Goal: Download file/media

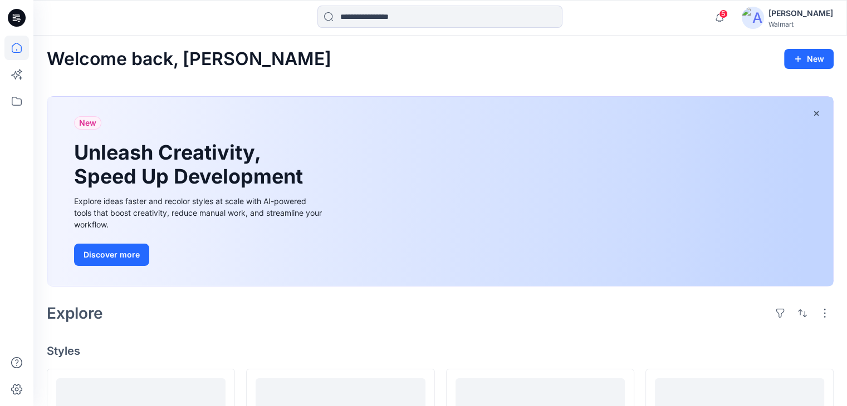
click at [805, 12] on div "[PERSON_NAME]" at bounding box center [800, 13] width 65 height 13
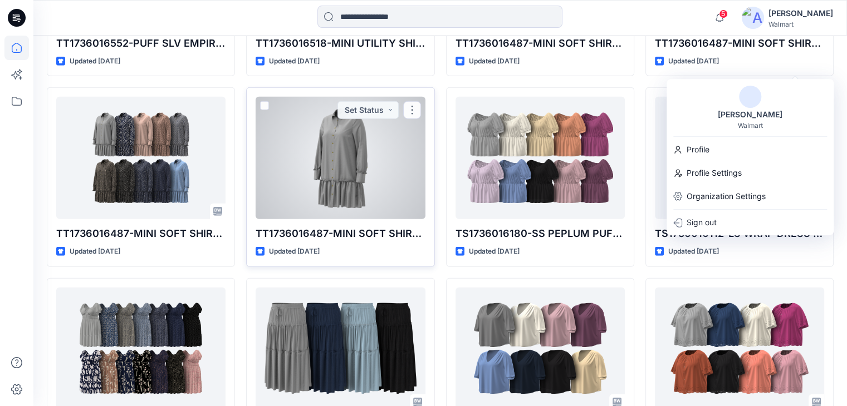
scroll to position [3028, 0]
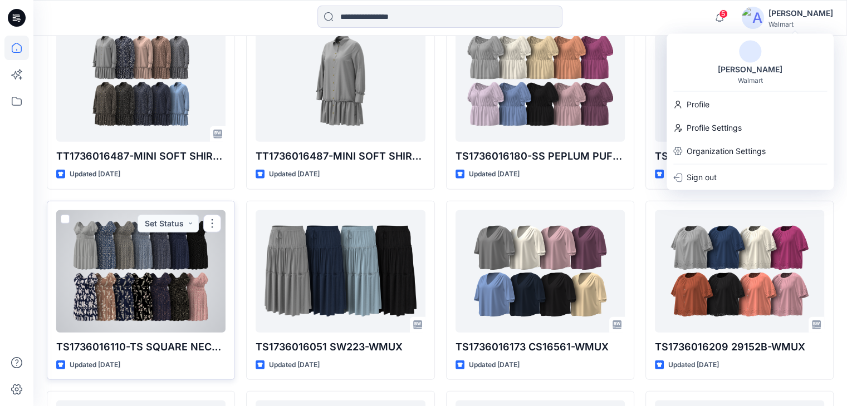
click at [166, 252] on div at bounding box center [140, 271] width 169 height 122
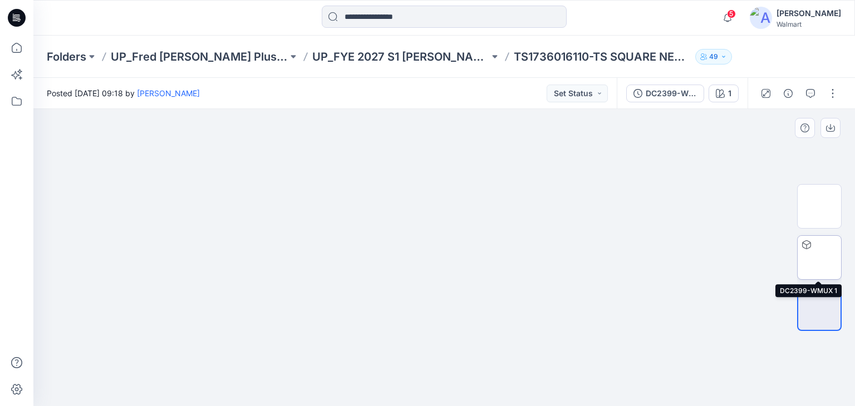
click at [812, 247] on div at bounding box center [807, 245] width 18 height 18
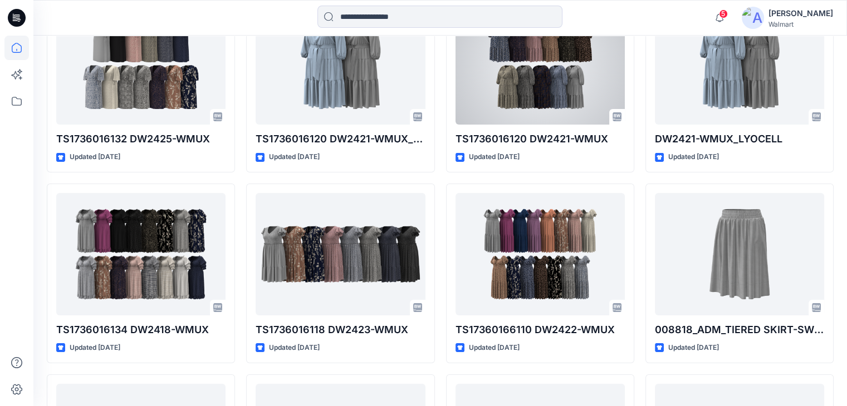
scroll to position [3822, 0]
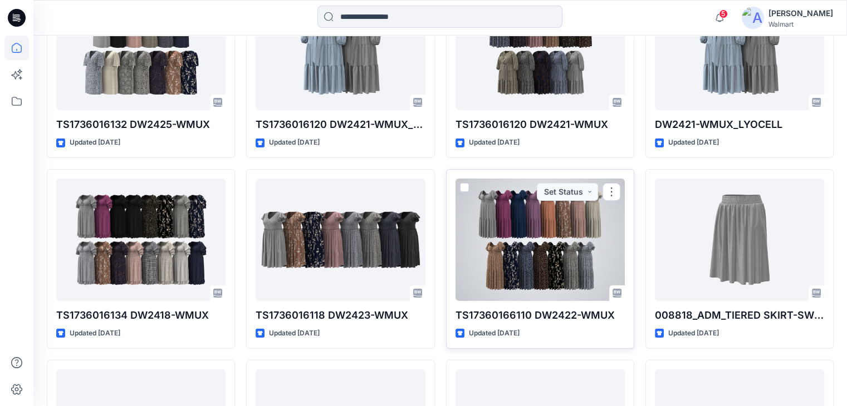
click at [543, 234] on div at bounding box center [539, 240] width 169 height 122
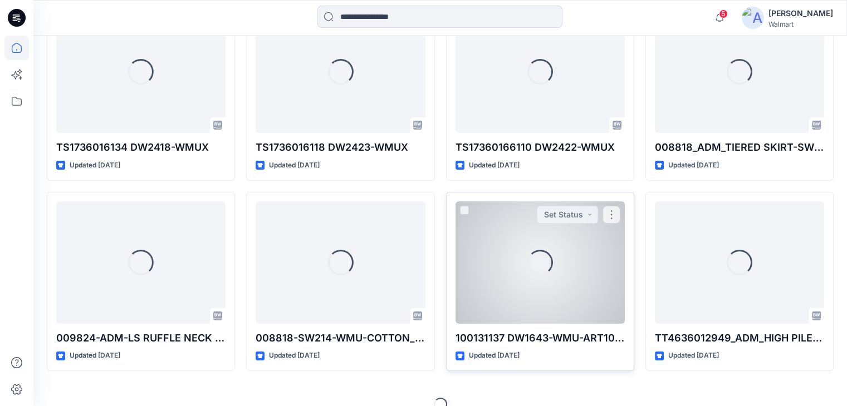
scroll to position [4004, 0]
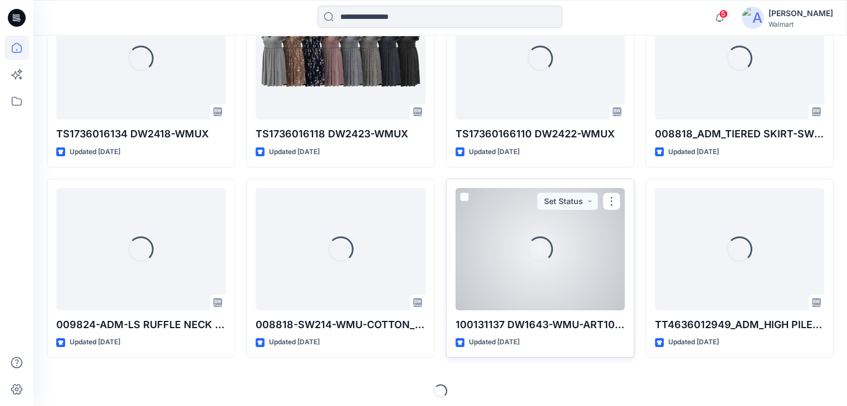
click at [559, 250] on div "Loading..." at bounding box center [539, 249] width 169 height 122
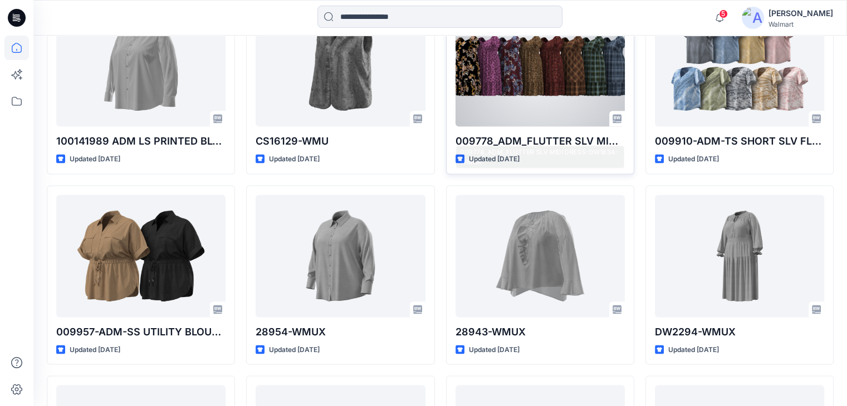
scroll to position [6497, 0]
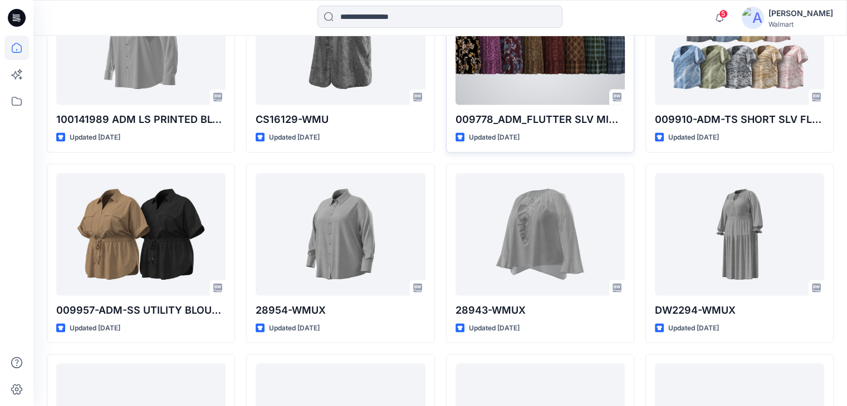
click at [534, 55] on div at bounding box center [539, 44] width 169 height 122
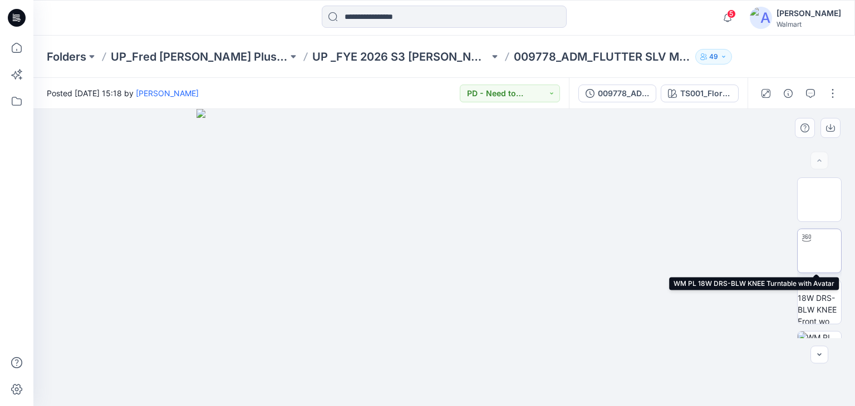
click at [819, 251] on img at bounding box center [819, 251] width 0 height 0
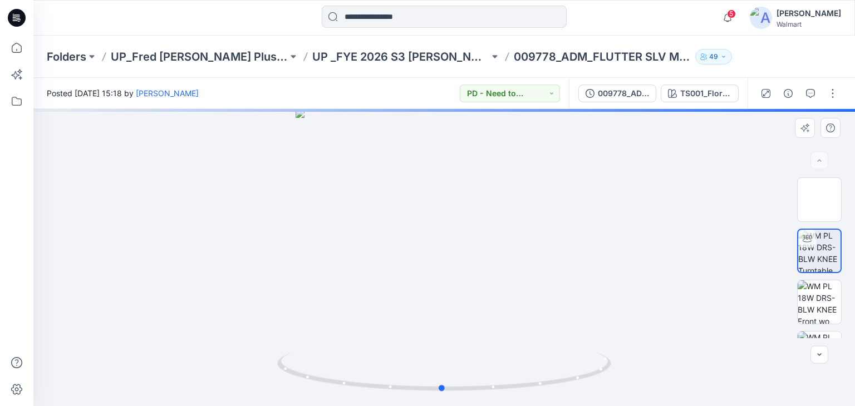
click at [529, 228] on div at bounding box center [444, 257] width 822 height 297
drag, startPoint x: 521, startPoint y: 219, endPoint x: 459, endPoint y: 227, distance: 62.8
click at [494, 225] on div at bounding box center [444, 257] width 822 height 297
drag, startPoint x: 491, startPoint y: 214, endPoint x: 512, endPoint y: 234, distance: 29.1
click at [512, 234] on div at bounding box center [444, 257] width 822 height 297
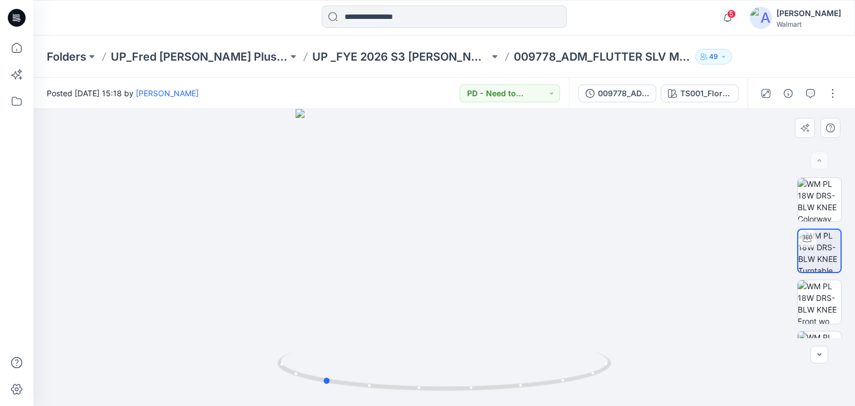
drag, startPoint x: 520, startPoint y: 218, endPoint x: 416, endPoint y: 223, distance: 104.2
click at [416, 223] on div at bounding box center [444, 257] width 822 height 297
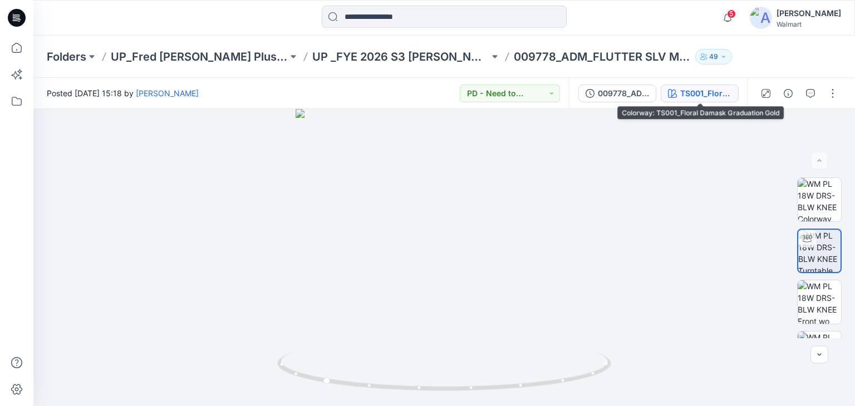
click at [695, 99] on div "TS001_Floral Damask Graduation Gold" at bounding box center [705, 93] width 51 height 12
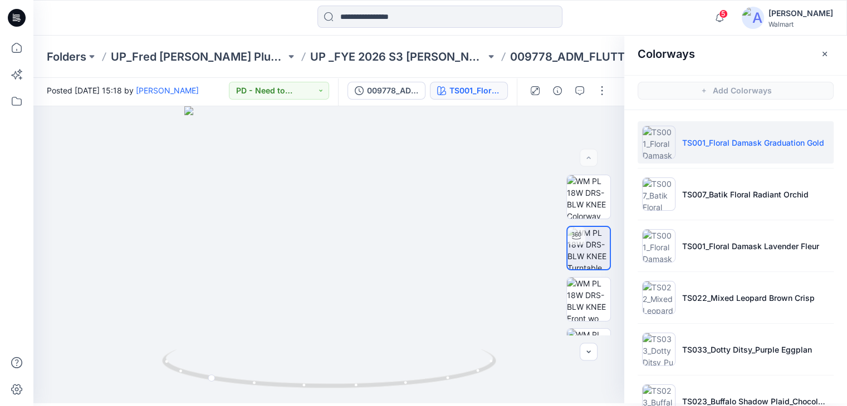
click at [704, 145] on p "TS001_Floral Damask Graduation Gold" at bounding box center [753, 143] width 142 height 12
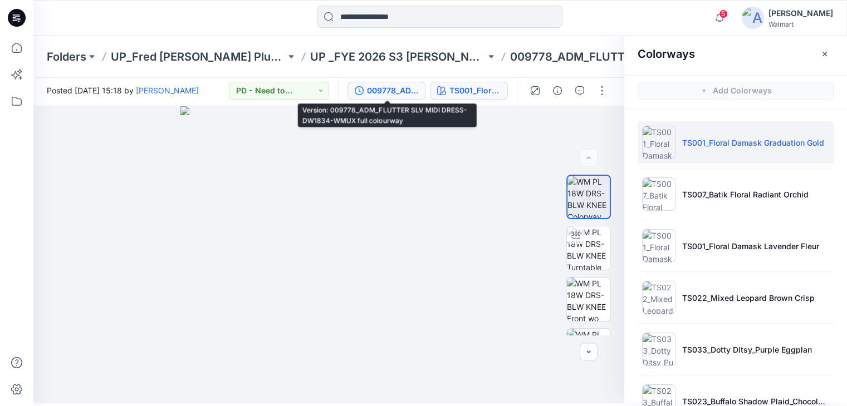
click at [405, 92] on div "009778_ADM_FLUTTER SLV MIDI DRESS-DW1834-WMUX full colourway" at bounding box center [392, 91] width 51 height 12
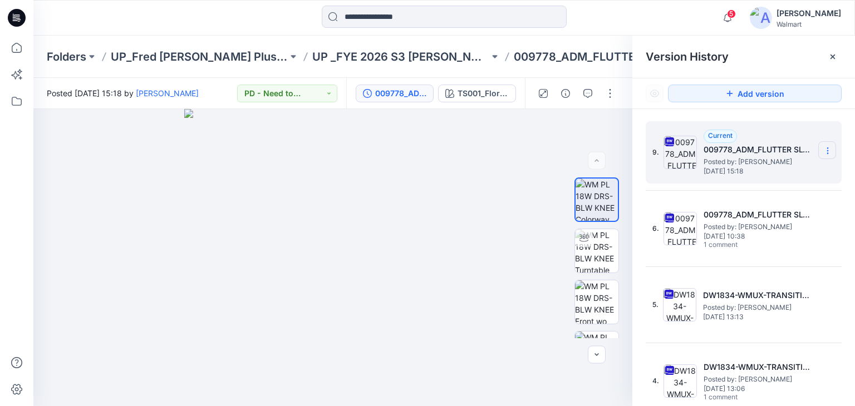
click at [826, 152] on icon at bounding box center [827, 150] width 9 height 9
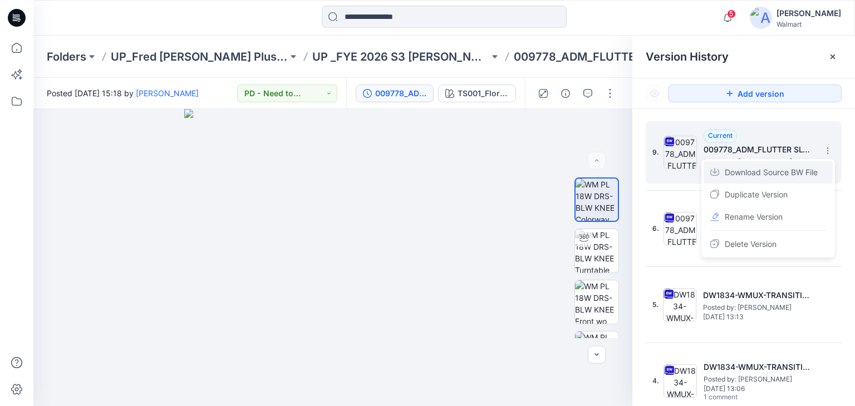
click at [770, 171] on span "Download Source BW File" at bounding box center [771, 172] width 93 height 13
